Goal: Transaction & Acquisition: Purchase product/service

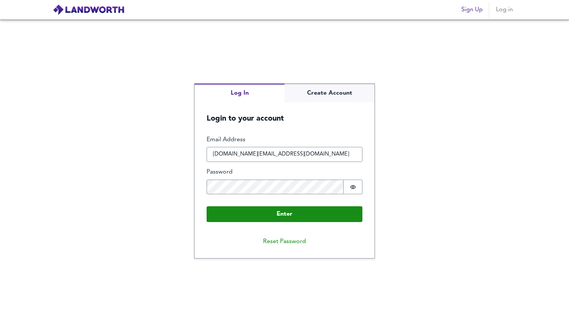
type input "[DOMAIN_NAME][EMAIL_ADDRESS][DOMAIN_NAME]"
click at [206, 206] on button "Enter" at bounding box center [284, 214] width 156 height 16
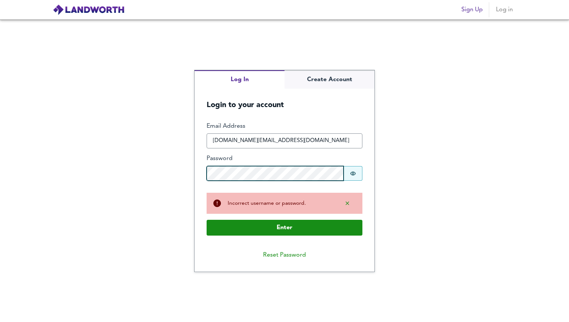
click at [206, 220] on button "Enter" at bounding box center [284, 228] width 156 height 16
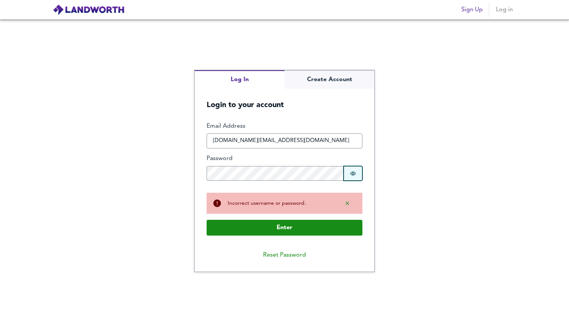
click at [349, 175] on button "Password is hidden" at bounding box center [352, 173] width 19 height 15
click at [345, 177] on button "Password is shown" at bounding box center [352, 173] width 19 height 15
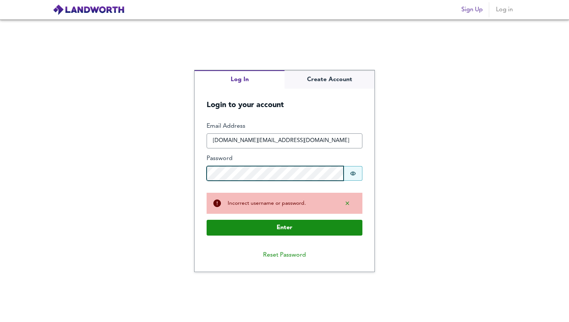
click at [206, 220] on button "Enter" at bounding box center [284, 228] width 156 height 16
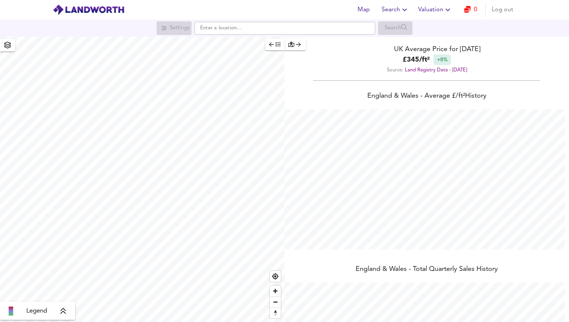
scroll to position [322, 569]
click at [466, 12] on icon "button" at bounding box center [467, 9] width 7 height 7
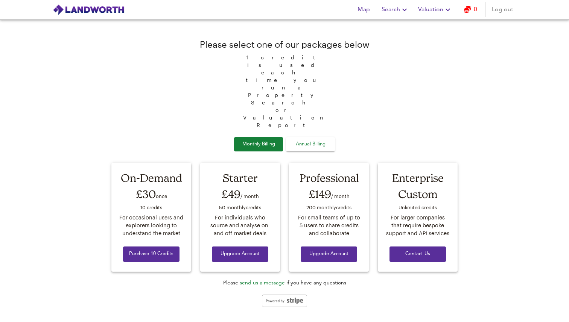
click at [394, 9] on span "Search" at bounding box center [394, 10] width 27 height 11
click at [394, 27] on li "New Search" at bounding box center [395, 27] width 74 height 14
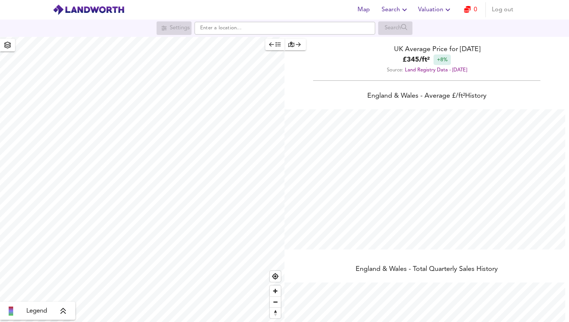
scroll to position [322, 569]
click at [472, 9] on link "0" at bounding box center [470, 10] width 13 height 11
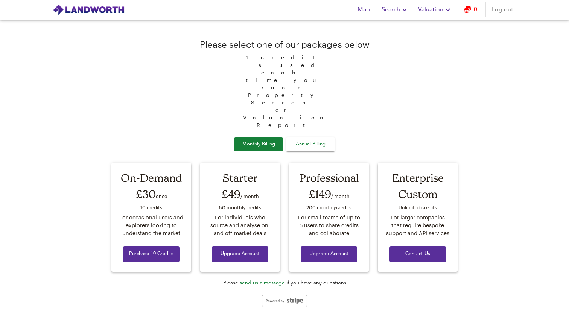
click at [252, 137] on div "Monthly Billing Annual Billing" at bounding box center [284, 144] width 101 height 15
click at [303, 140] on span "Annual Billing" at bounding box center [310, 144] width 38 height 9
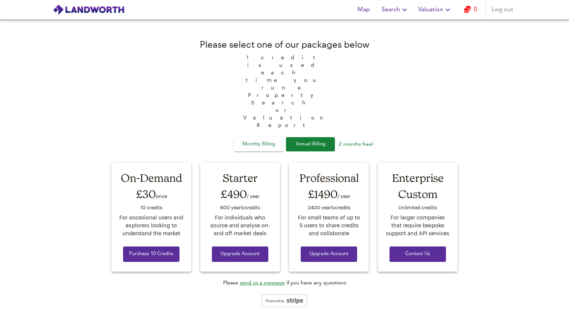
click at [266, 140] on span "Monthly Billing" at bounding box center [259, 144] width 38 height 9
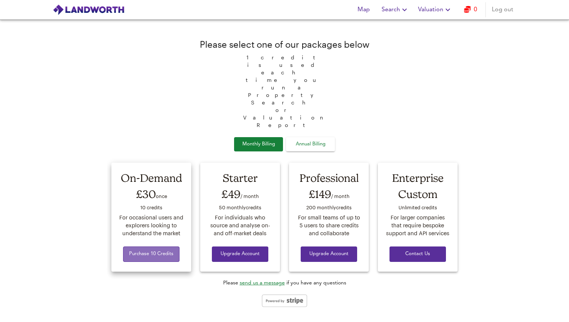
click at [172, 250] on span "Purchase 10 Credits" at bounding box center [151, 254] width 44 height 9
